Goal: Navigation & Orientation: Find specific page/section

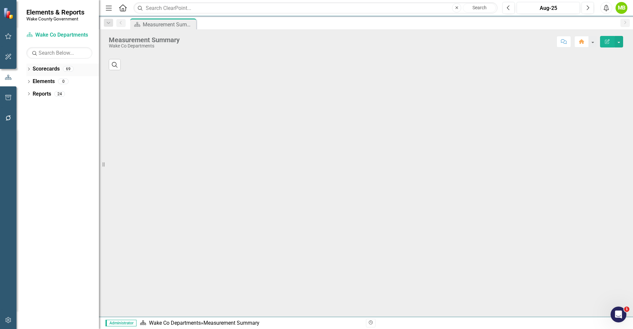
click at [28, 69] on icon "Dropdown" at bounding box center [28, 70] width 5 height 4
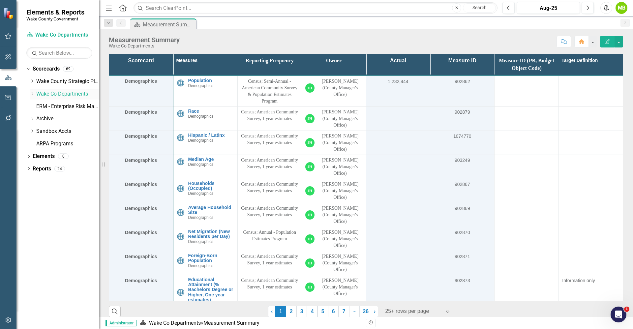
click at [31, 94] on icon "Dropdown" at bounding box center [32, 94] width 5 height 4
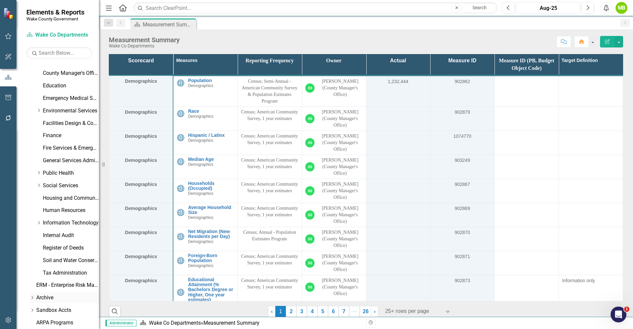
scroll to position [148, 0]
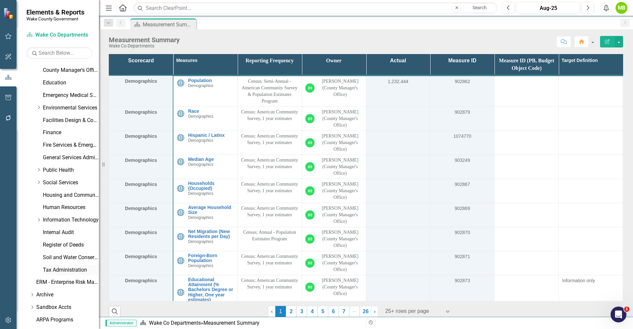
click at [80, 272] on link "Tax Administration" at bounding box center [71, 270] width 56 height 8
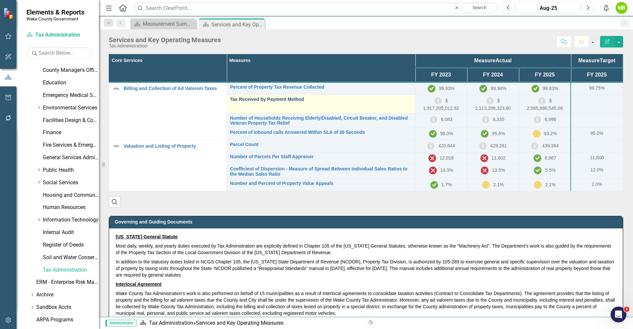
click at [274, 99] on link "Tax Received by Payment Method" at bounding box center [321, 99] width 182 height 5
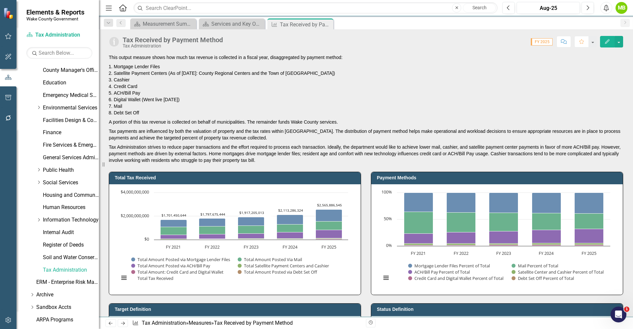
click at [351, 132] on p "Tax payments are influenced by both the valuation of property and the tax rates…" at bounding box center [366, 135] width 514 height 16
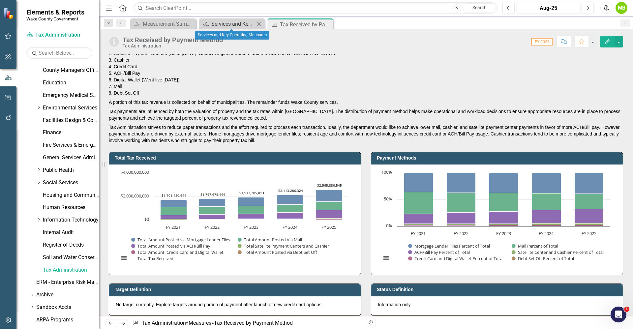
click at [222, 20] on div "Services and Key Operating Measures" at bounding box center [232, 24] width 43 height 8
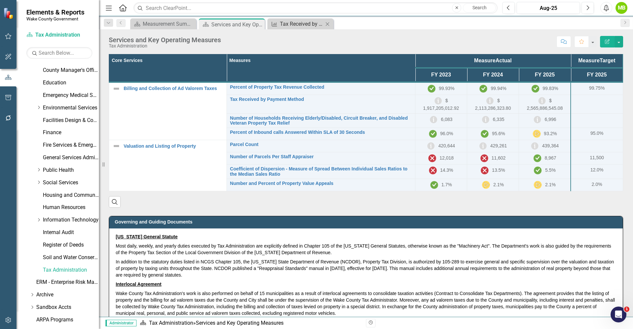
click at [305, 22] on div "Tax Received by Payment Method" at bounding box center [301, 24] width 43 height 8
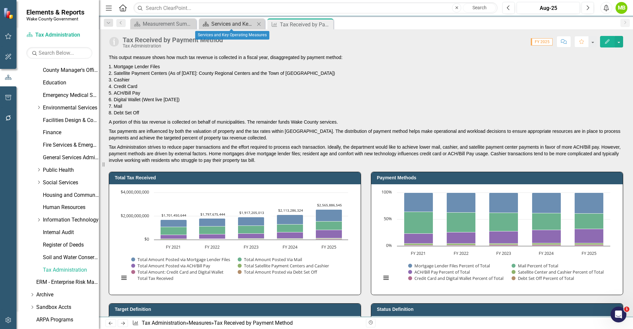
click at [234, 27] on div "Services and Key Operating Measures" at bounding box center [232, 24] width 43 height 8
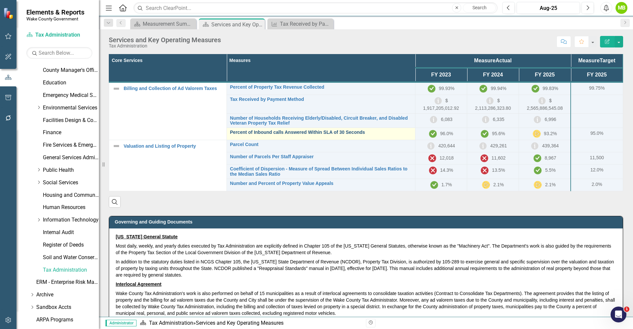
click at [356, 133] on link "Percent of Inbound calls Answered Within SLA of 30 Seconds" at bounding box center [321, 132] width 182 height 5
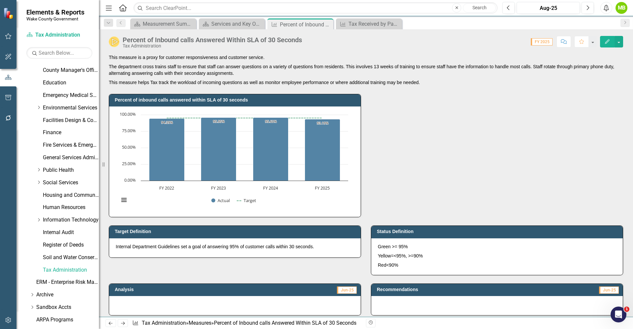
drag, startPoint x: 356, startPoint y: 133, endPoint x: 433, endPoint y: 192, distance: 97.5
click at [433, 192] on div "Percent of inbound calls answered within SLA of 30 seconds Chart Combination ch…" at bounding box center [366, 151] width 524 height 131
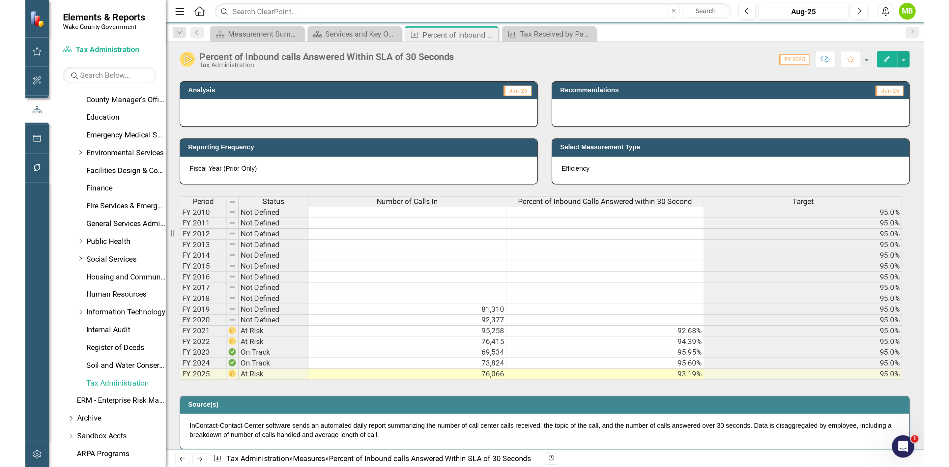
scroll to position [237, 0]
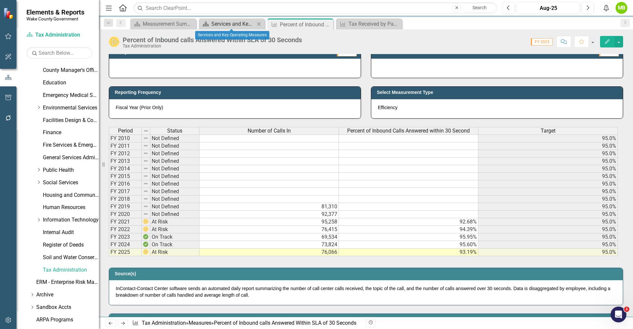
click at [225, 25] on div "Services and Key Operating Measures" at bounding box center [232, 24] width 43 height 8
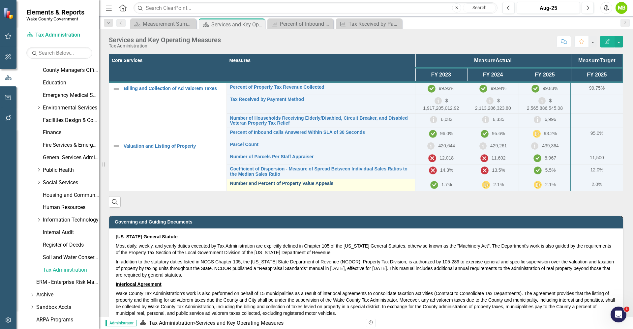
click at [295, 184] on link "Number and Percent of Property Value Appeals" at bounding box center [321, 183] width 182 height 5
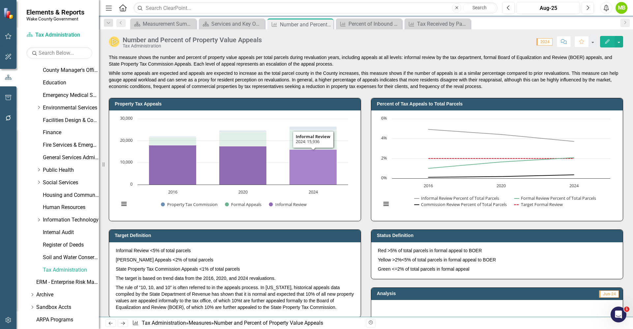
click at [316, 155] on icon "2024, 15,936. Informal Review." at bounding box center [312, 167] width 47 height 35
